Goal: Navigation & Orientation: Find specific page/section

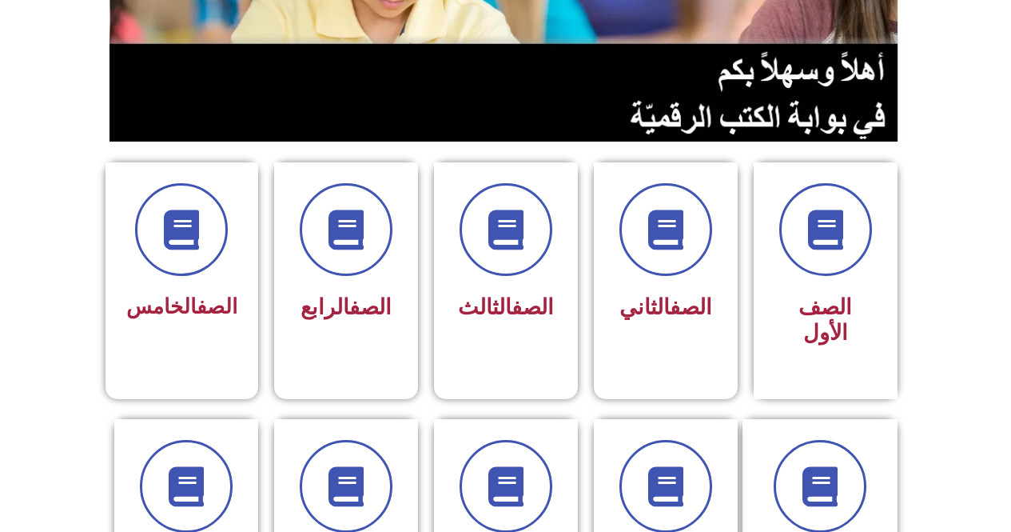
drag, startPoint x: 1013, startPoint y: 153, endPoint x: 1003, endPoint y: 232, distance: 79.7
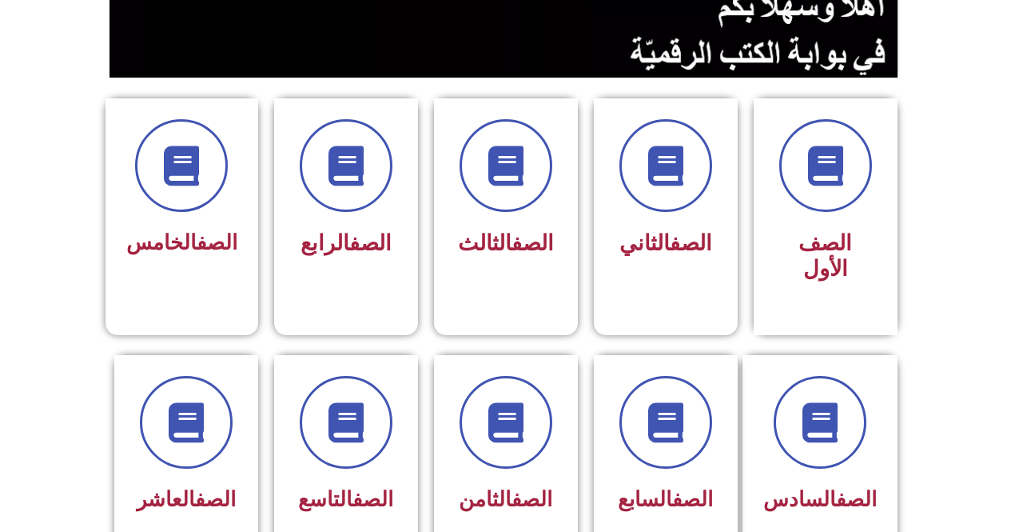
scroll to position [382, 0]
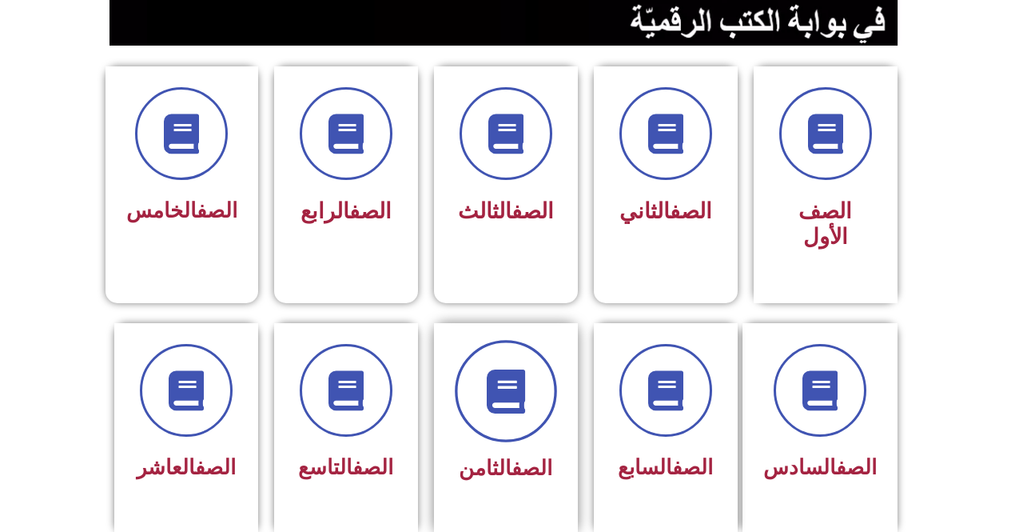
click at [518, 381] on icon at bounding box center [506, 391] width 44 height 44
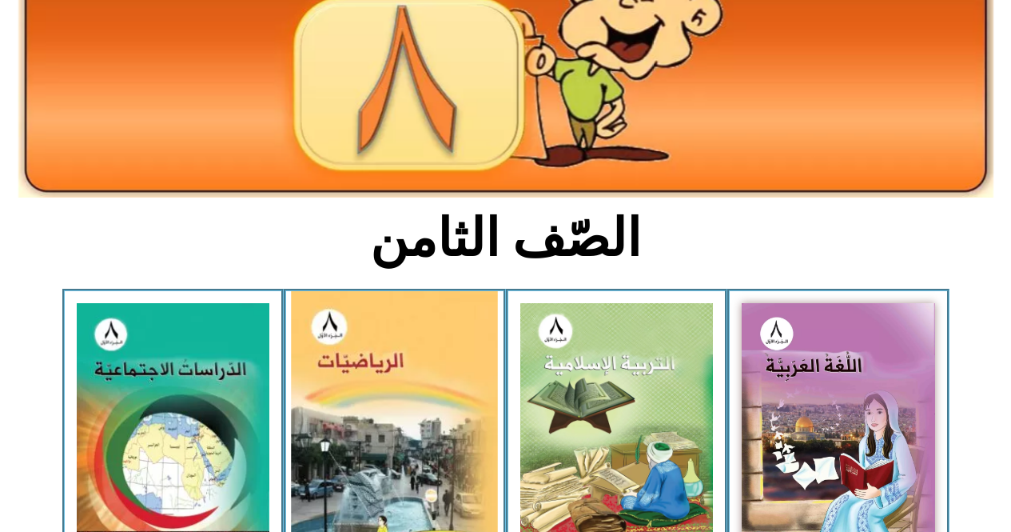
scroll to position [240, 0]
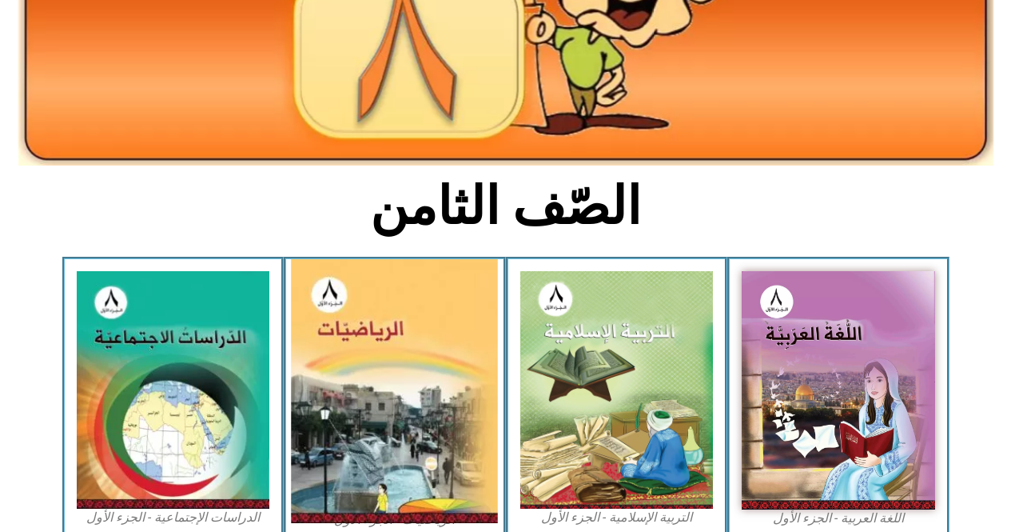
click at [389, 394] on img at bounding box center [395, 391] width 207 height 264
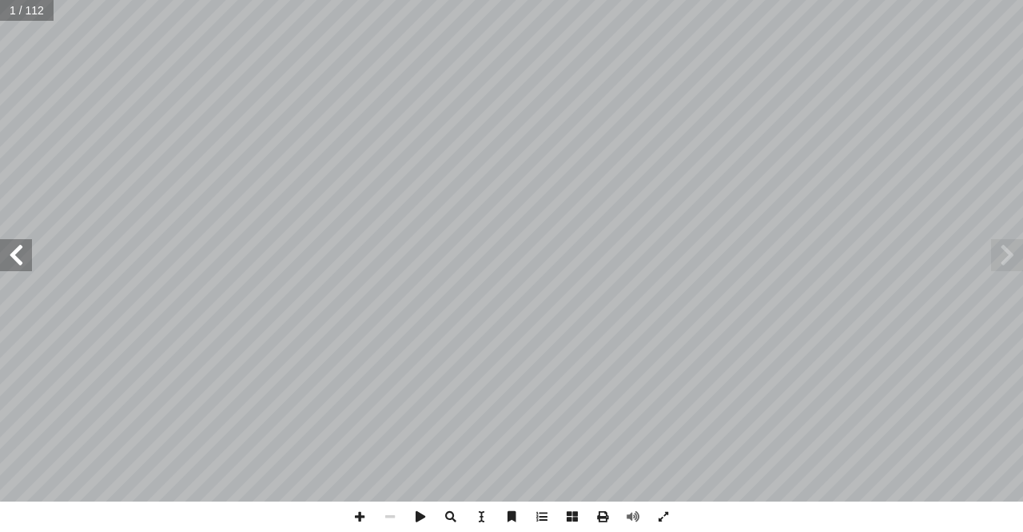
click at [25, 256] on span at bounding box center [16, 255] width 32 height 32
click at [24, 256] on span at bounding box center [16, 255] width 32 height 32
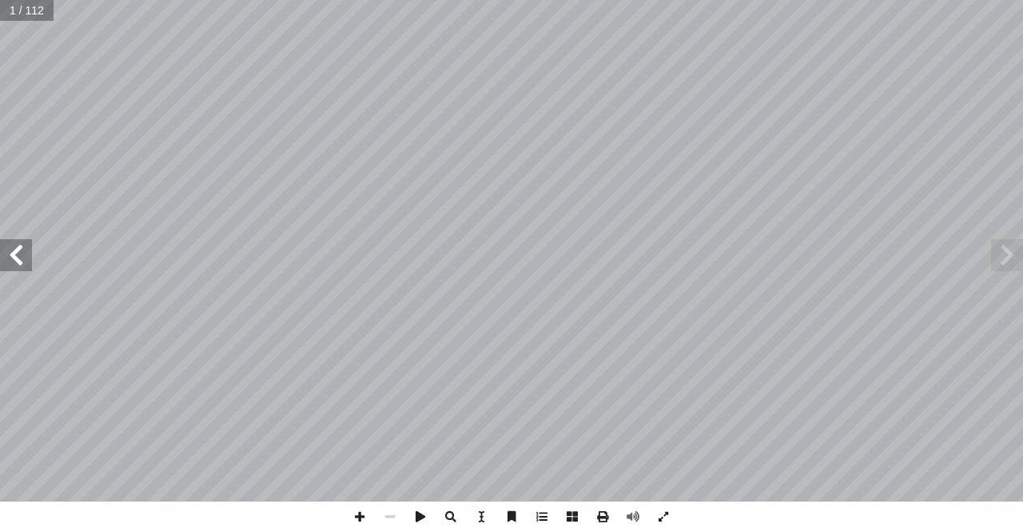
click at [24, 256] on span at bounding box center [16, 255] width 32 height 32
